Goal: Information Seeking & Learning: Check status

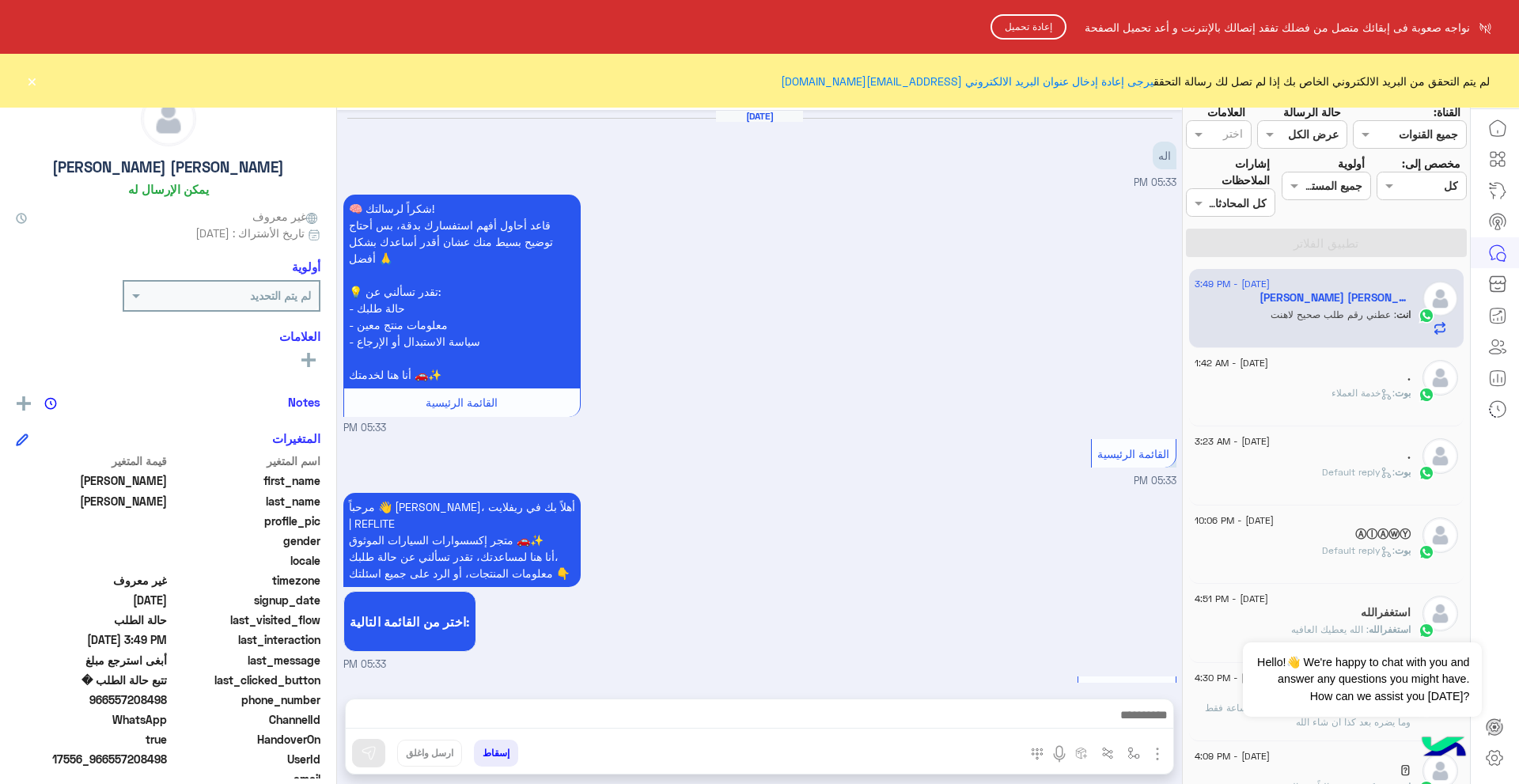
scroll to position [1763, 0]
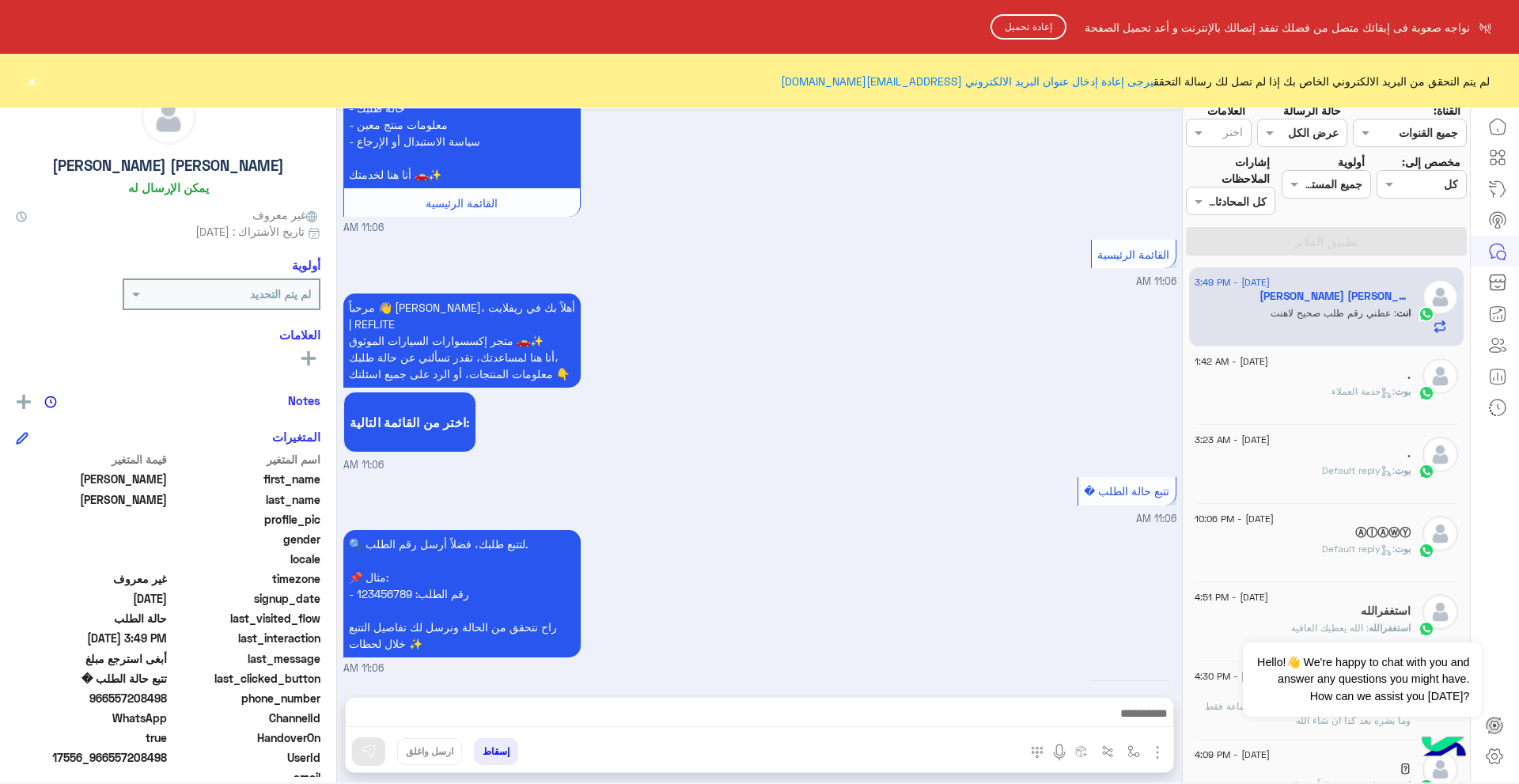
click at [1055, 702] on html "مس نواجه صعوبة فى إبقائك متصل من فضلك تفقد إتصالك بالإنترنت و أعد تحميل الصفحة …" at bounding box center [759, 392] width 1519 height 784
click at [1040, 20] on button "إعادة تحميل" at bounding box center [1028, 27] width 76 height 25
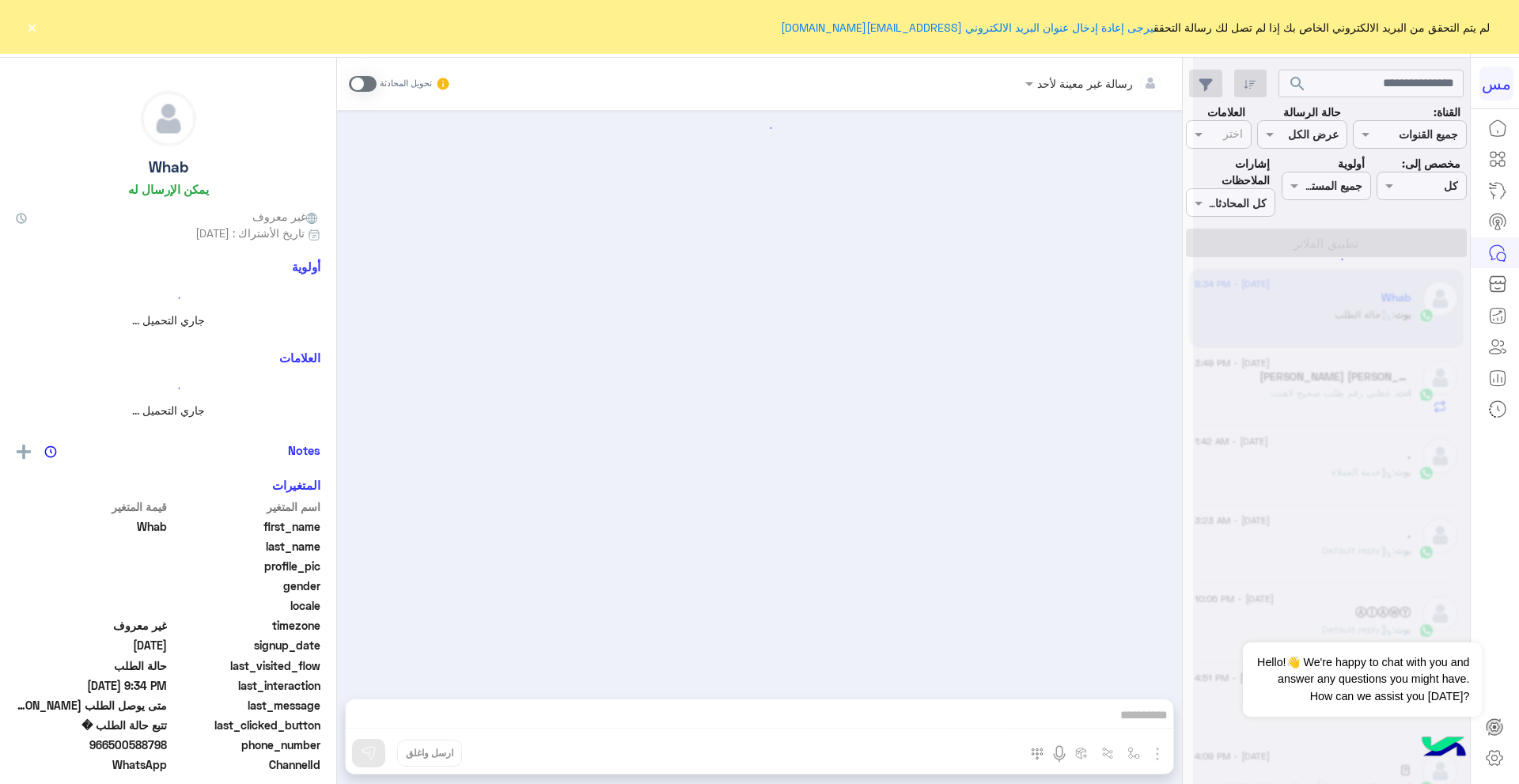
scroll to position [1245, 0]
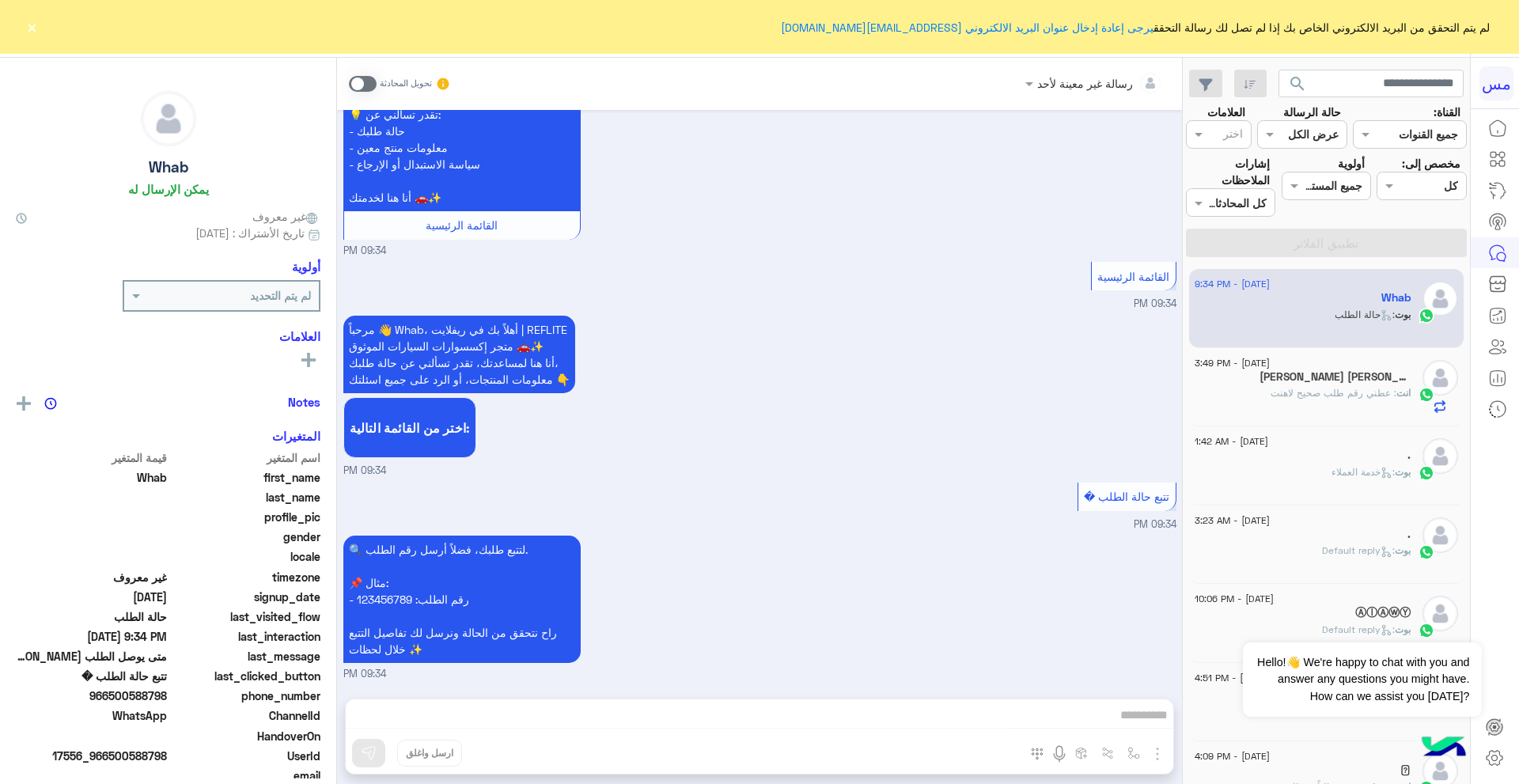
click at [1287, 384] on div "[PERSON_NAME] [PERSON_NAME]" at bounding box center [1303, 378] width 216 height 16
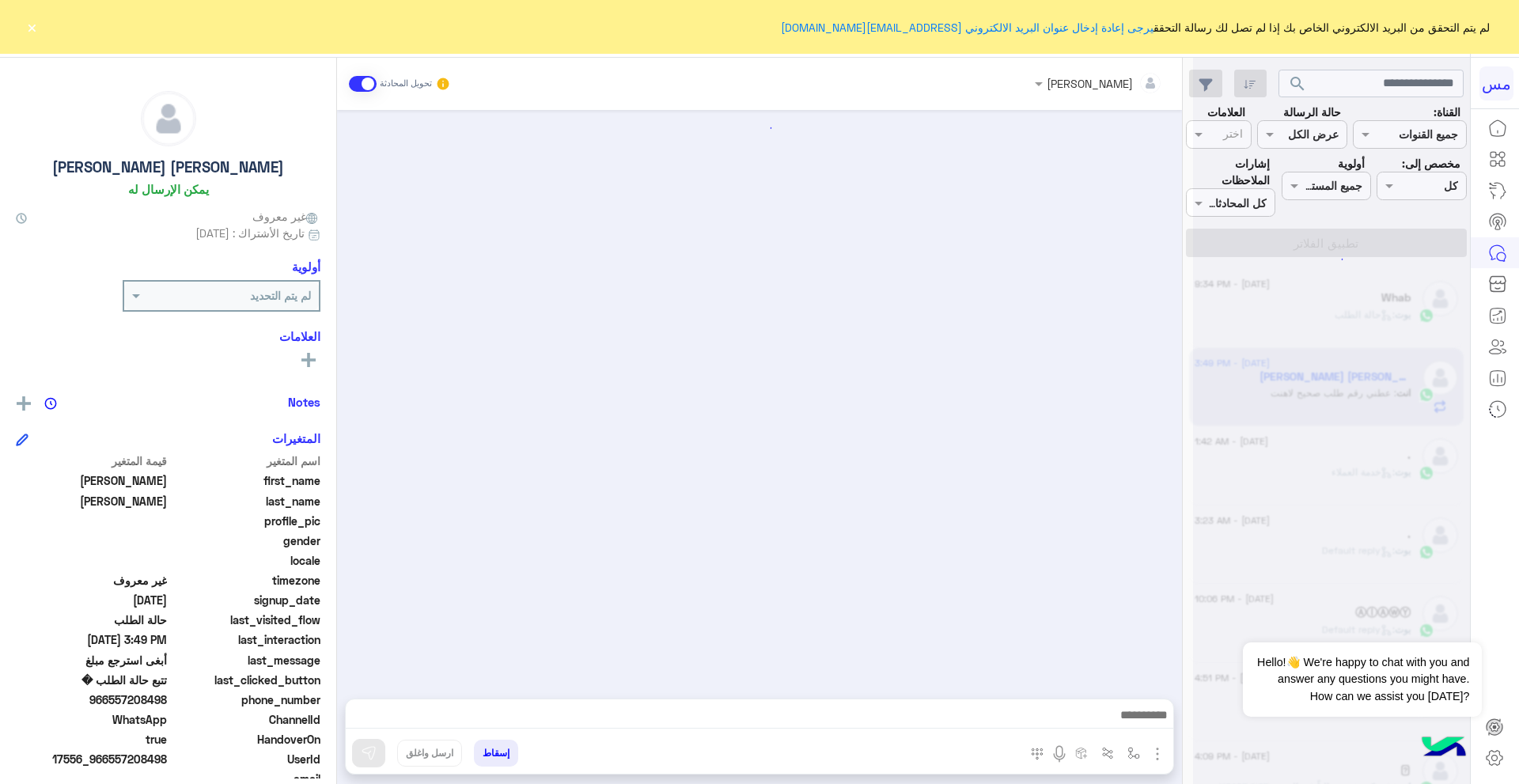
scroll to position [1026, 0]
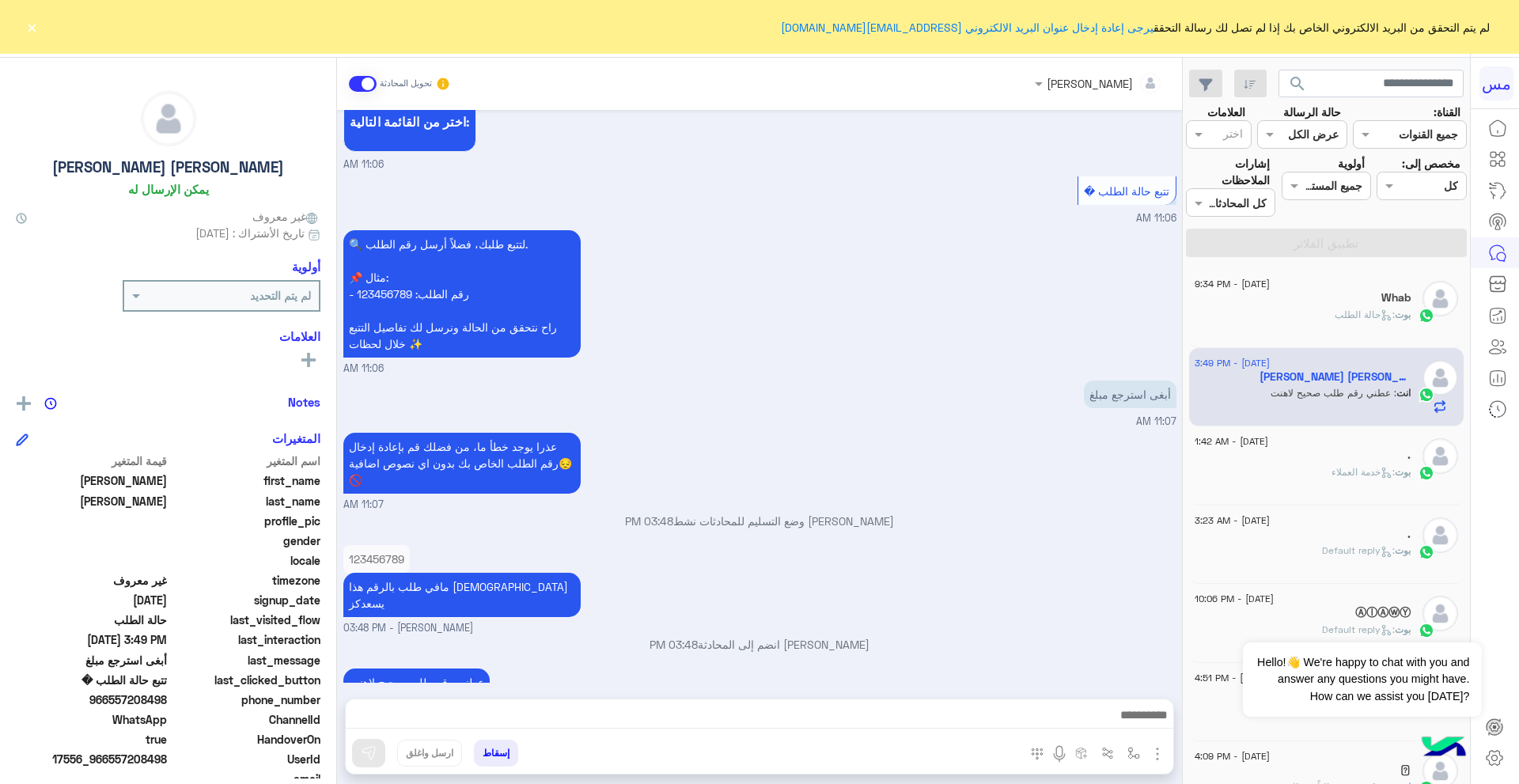
click at [1316, 330] on div "بوت : حالة الطلب" at bounding box center [1303, 321] width 216 height 28
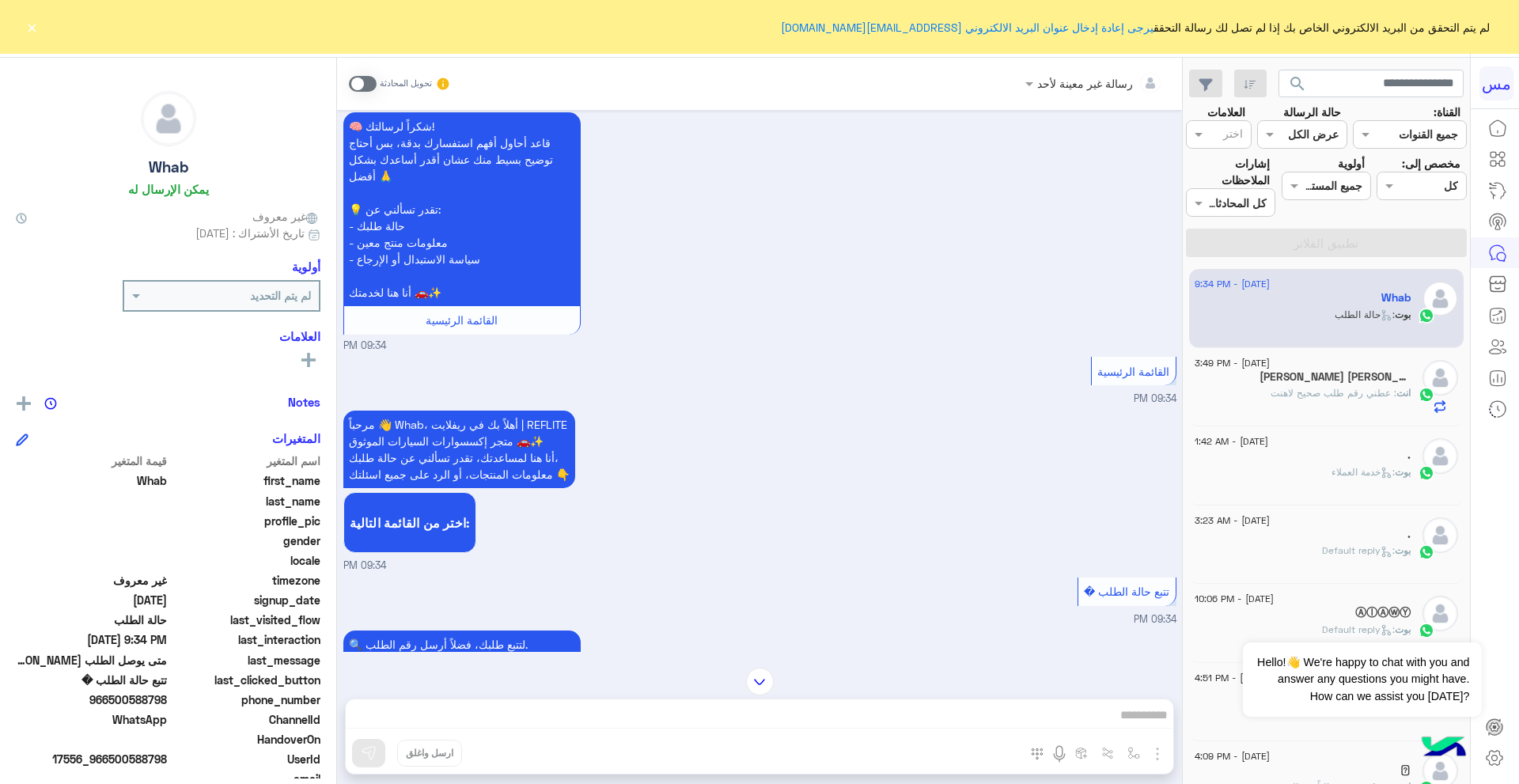
scroll to position [1245, 0]
